Goal: Transaction & Acquisition: Purchase product/service

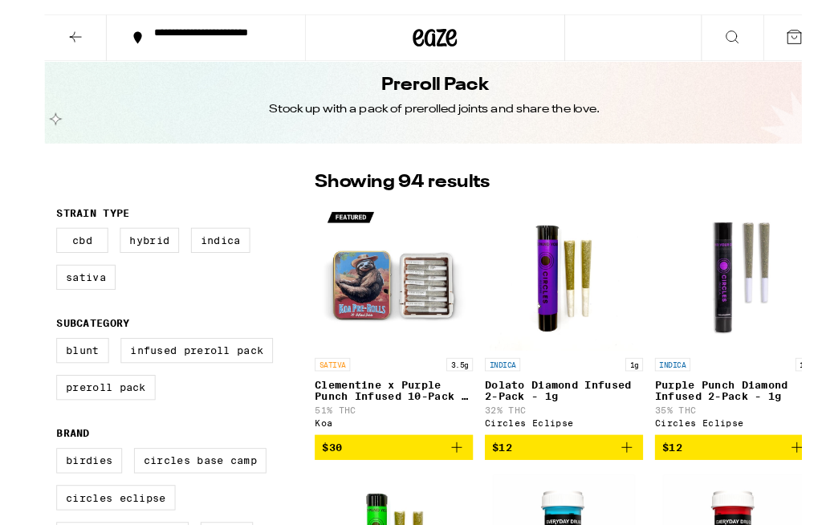
scroll to position [38, 0]
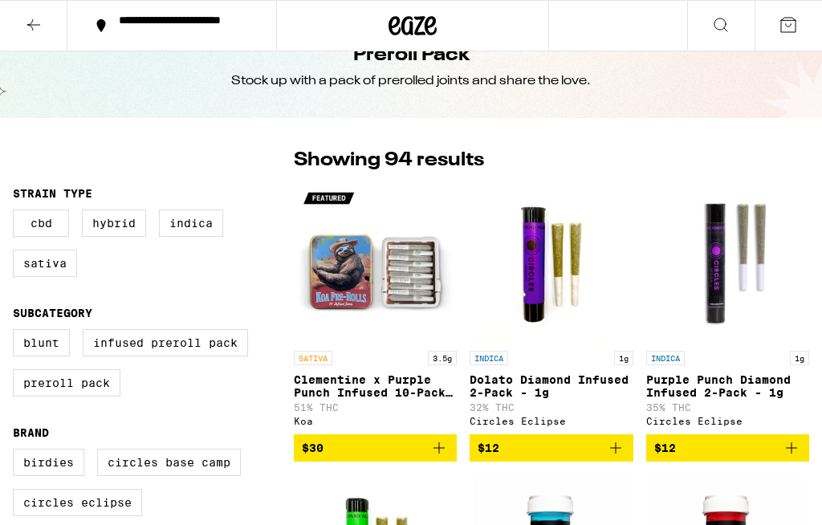
click at [330, 426] on div "Koa" at bounding box center [375, 421] width 163 height 10
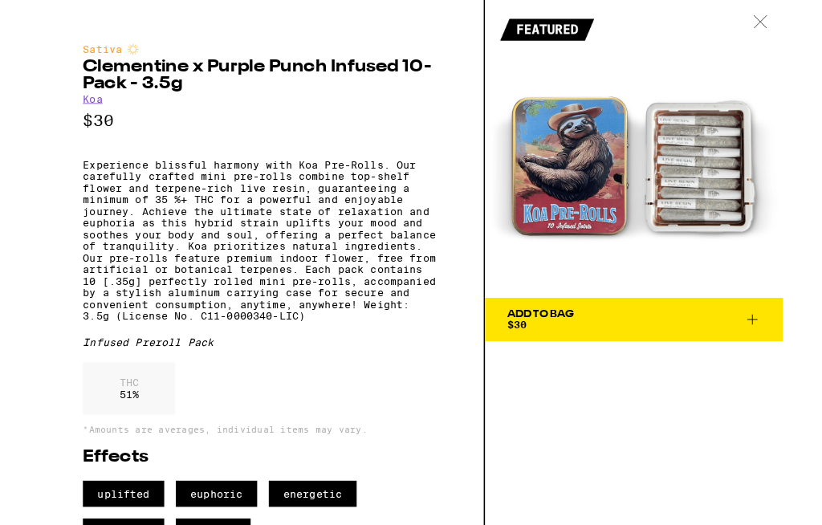
click at [790, 35] on div at bounding box center [797, 25] width 50 height 51
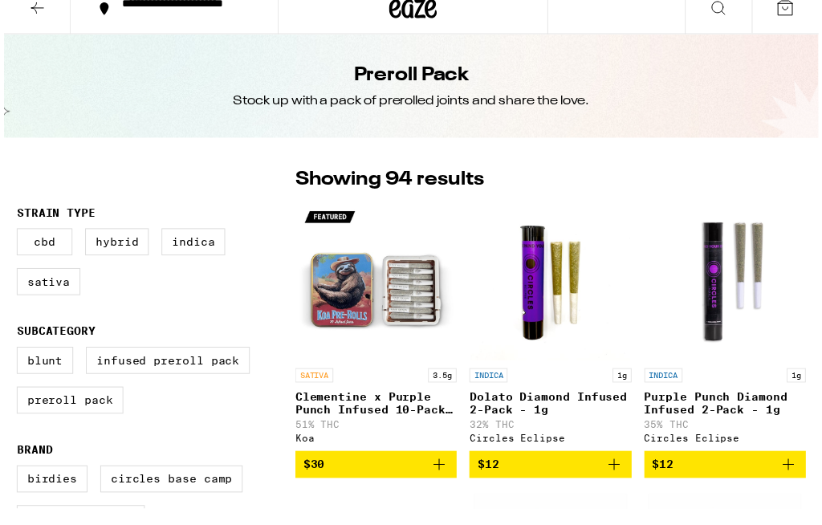
scroll to position [22, 0]
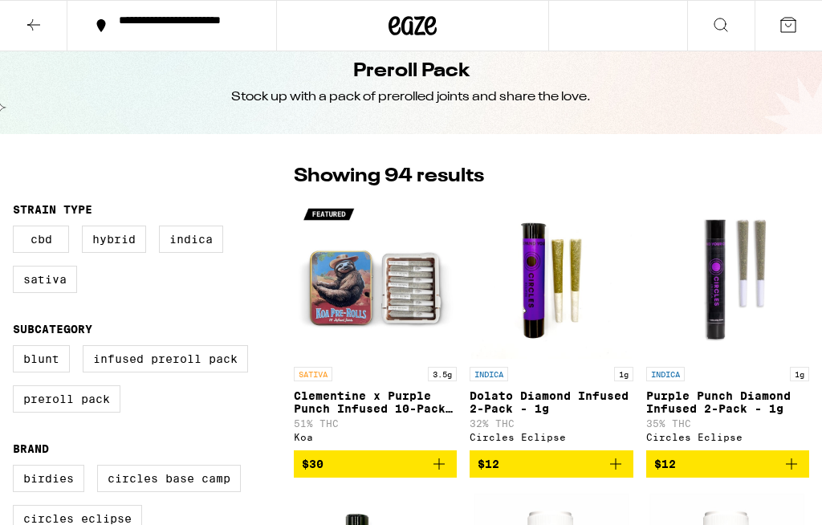
click at [374, 397] on p "Clementine x Purple Punch Infused 10-Pack - 3.5g" at bounding box center [375, 402] width 163 height 26
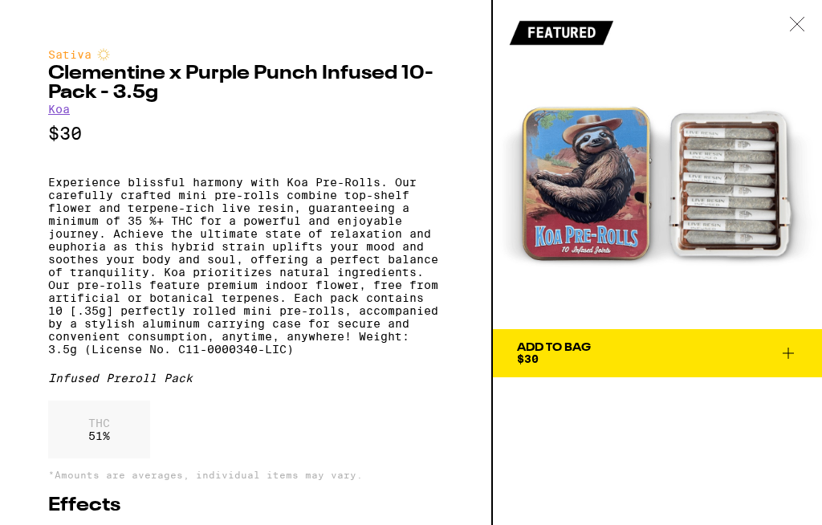
click at [788, 27] on div at bounding box center [797, 25] width 50 height 51
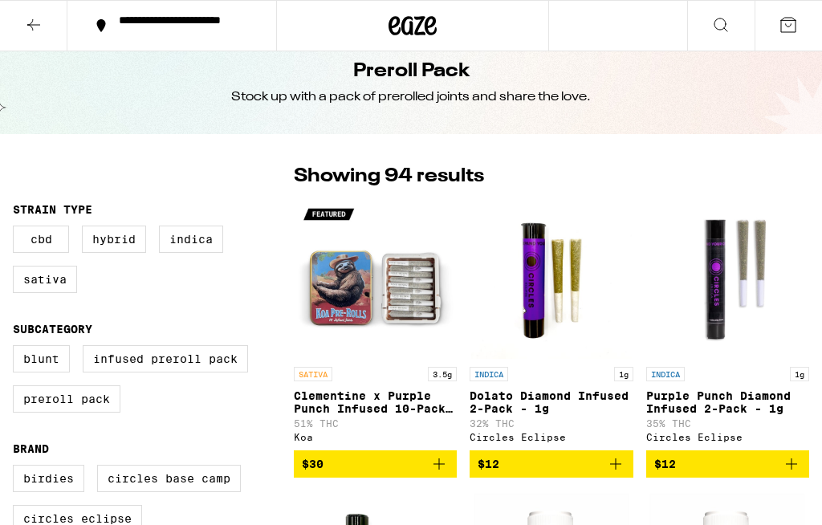
click at [481, 414] on p "Dolato Diamond Infused 2-Pack - 1g" at bounding box center [551, 402] width 163 height 26
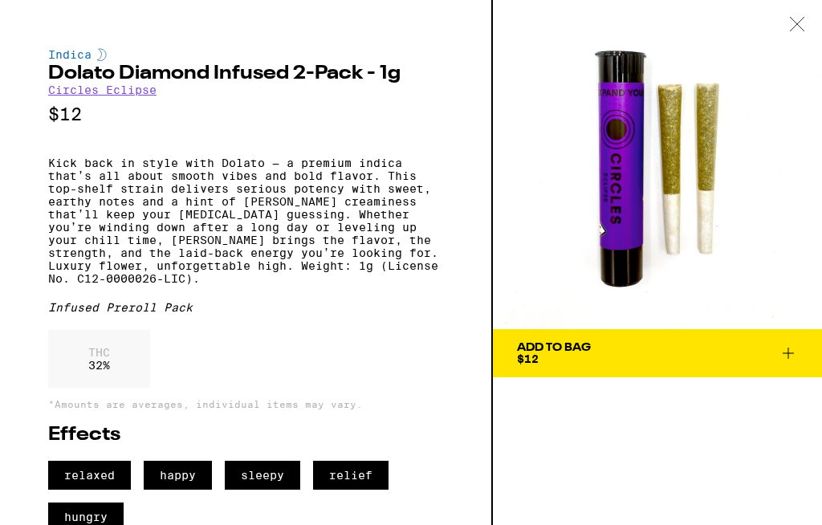
scroll to position [2, 0]
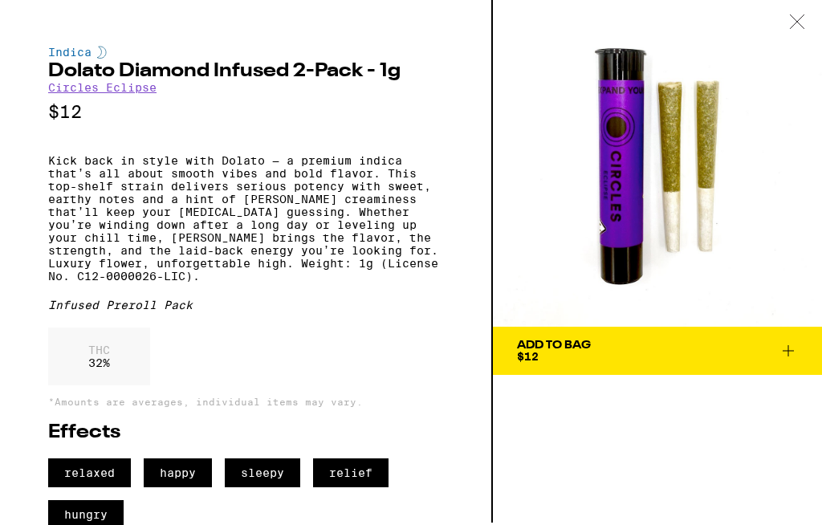
click at [801, 27] on icon at bounding box center [797, 21] width 16 height 14
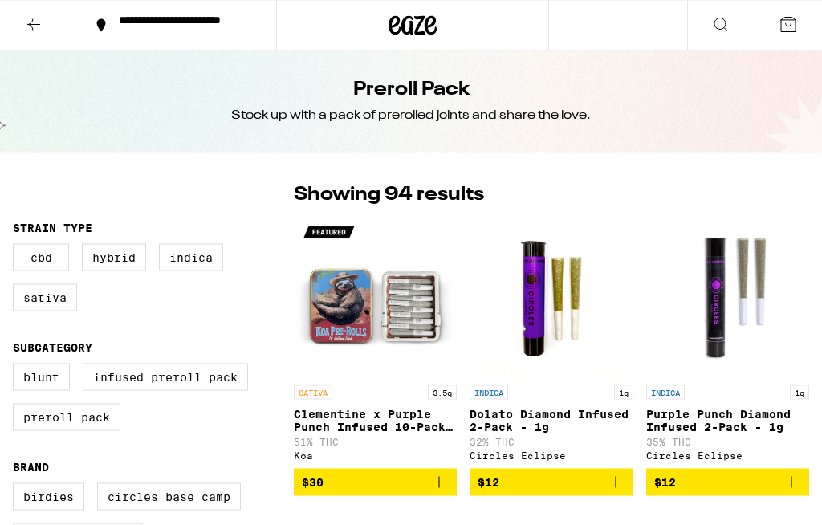
scroll to position [4, 0]
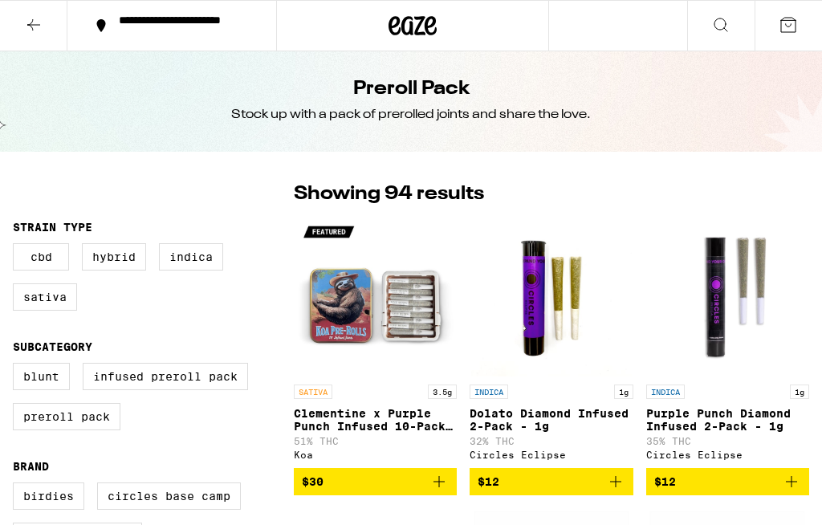
click at [201, 264] on label "Indica" at bounding box center [191, 256] width 64 height 27
click at [17, 247] on input "Indica" at bounding box center [16, 246] width 1 height 1
checkbox input "true"
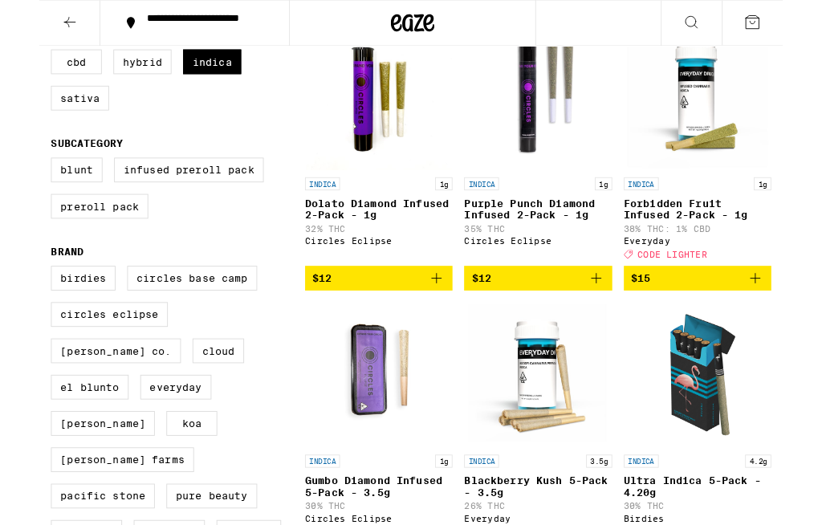
scroll to position [193, 0]
click at [706, 313] on span "$15" at bounding box center [727, 307] width 147 height 19
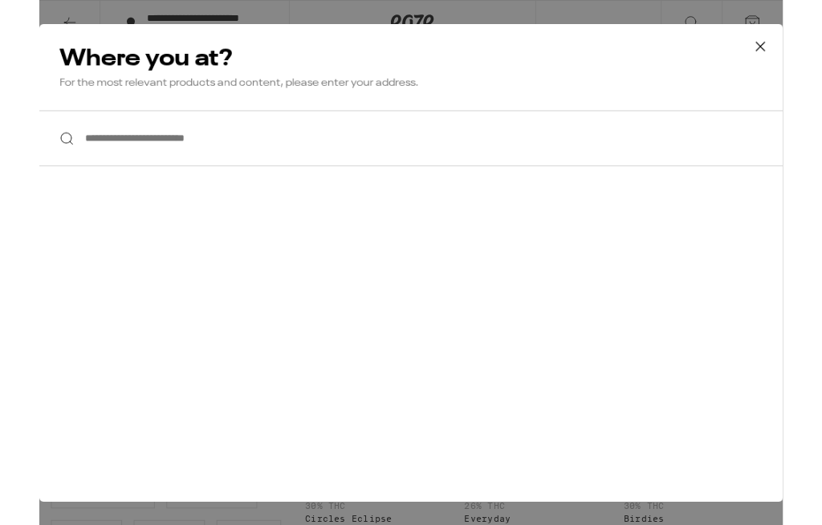
click at [542, 145] on input "**********" at bounding box center [411, 153] width 822 height 62
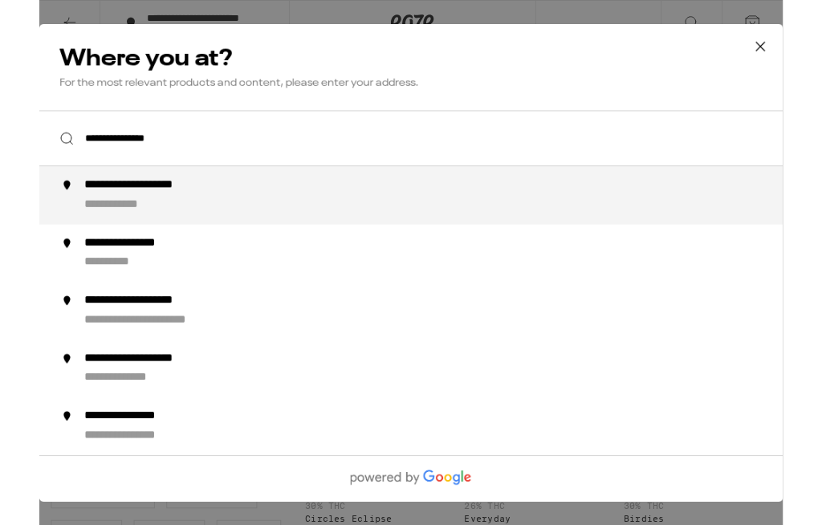
click at [438, 228] on div "**********" at bounding box center [443, 216] width 787 height 39
type input "**********"
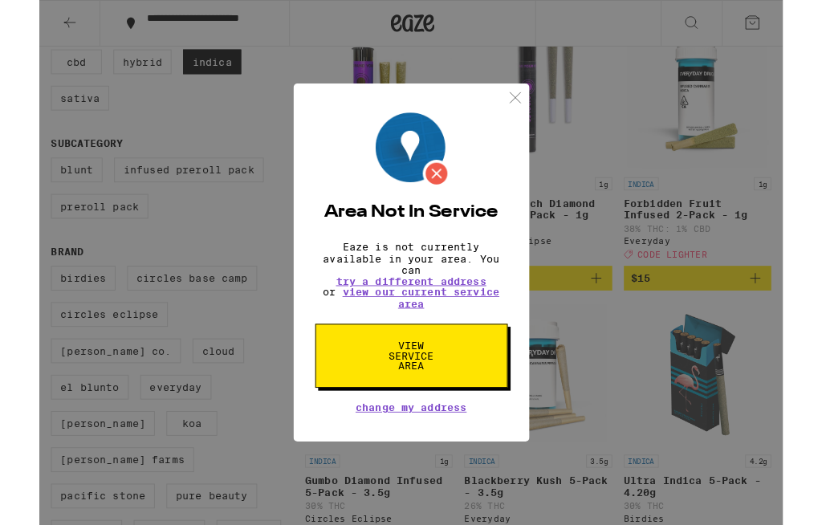
click at [536, 98] on img at bounding box center [526, 108] width 20 height 20
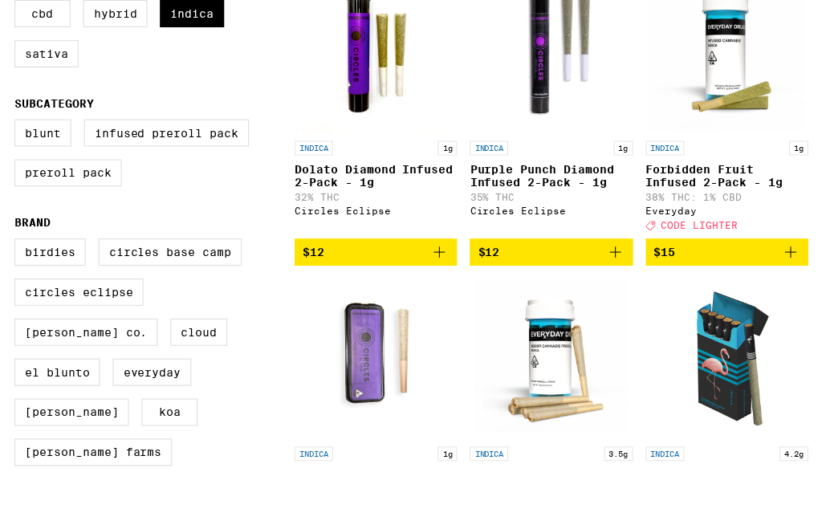
scroll to position [249, 0]
